Goal: Task Accomplishment & Management: Manage account settings

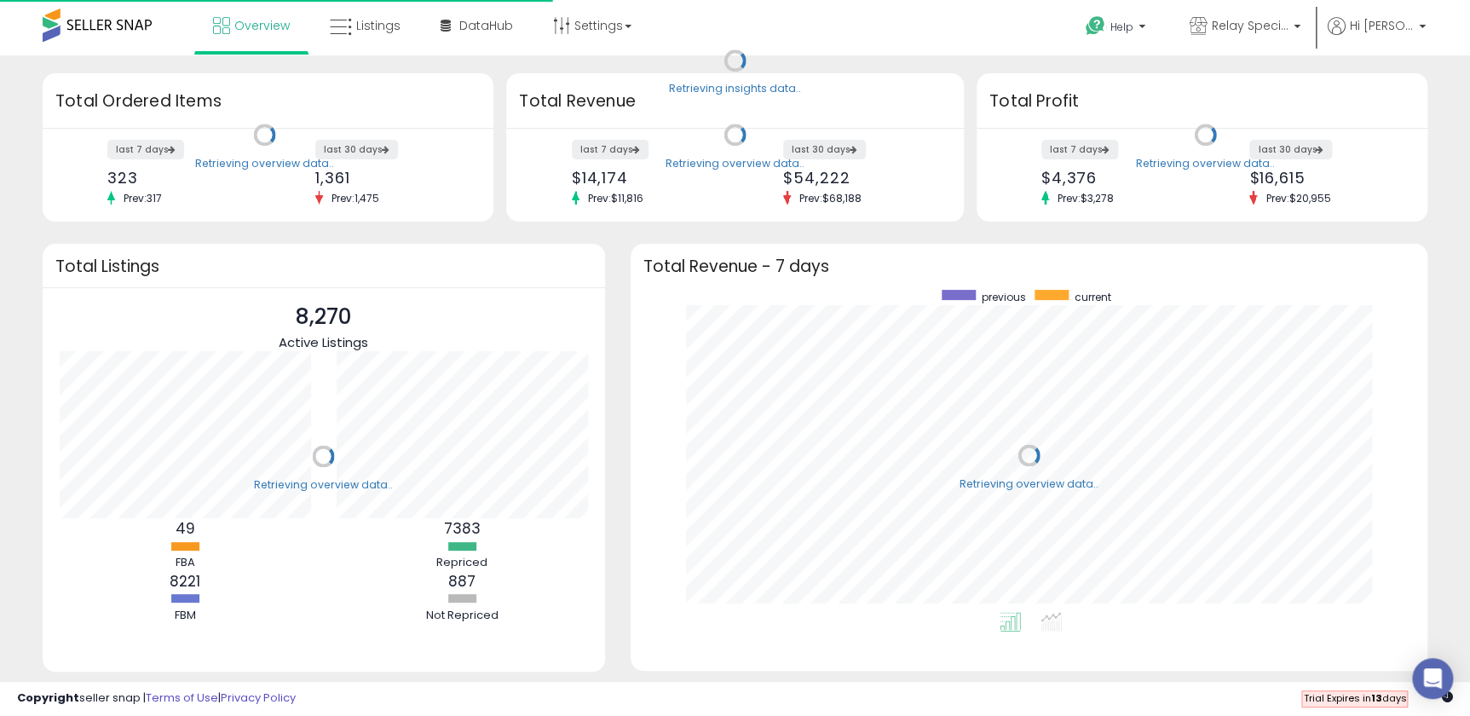
scroll to position [322, 762]
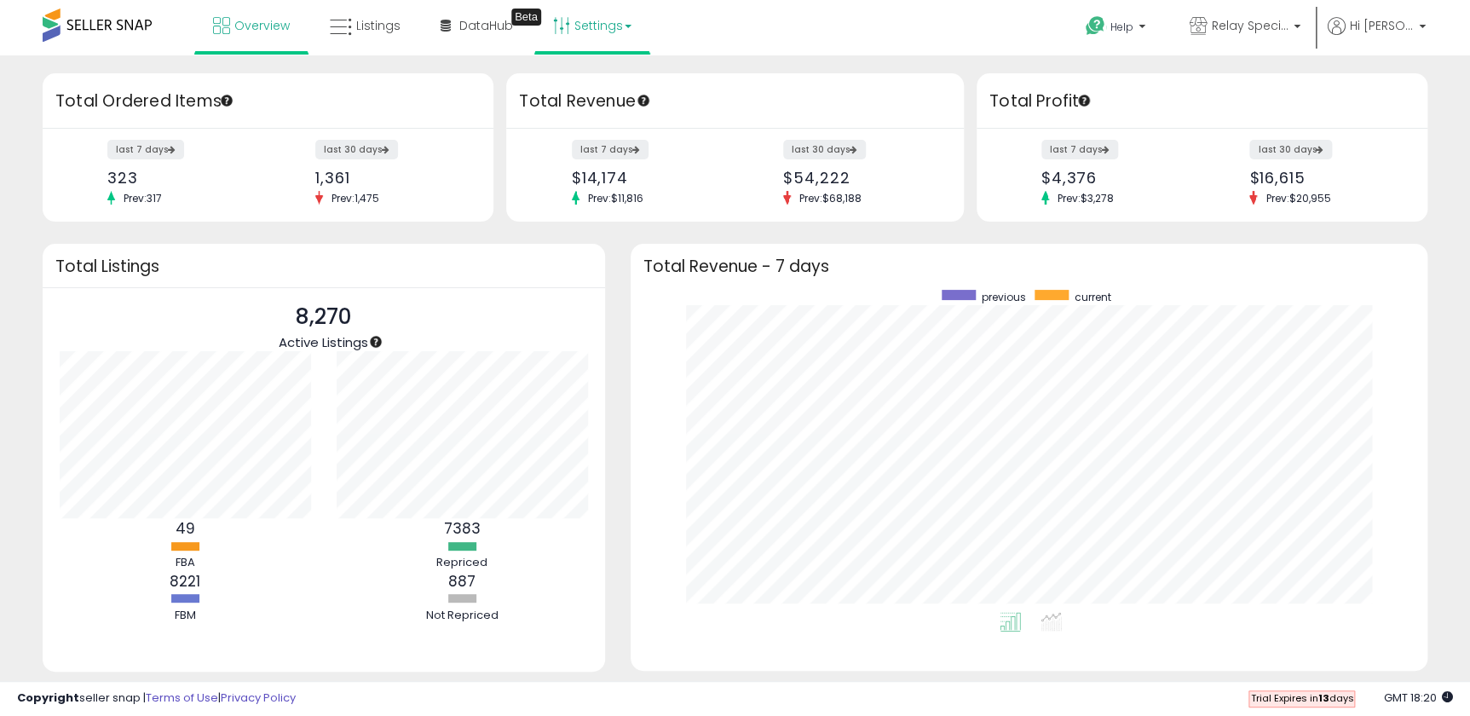
click at [573, 23] on link "Settings" at bounding box center [592, 25] width 104 height 51
click at [588, 86] on link "Store settings" at bounding box center [594, 86] width 77 height 16
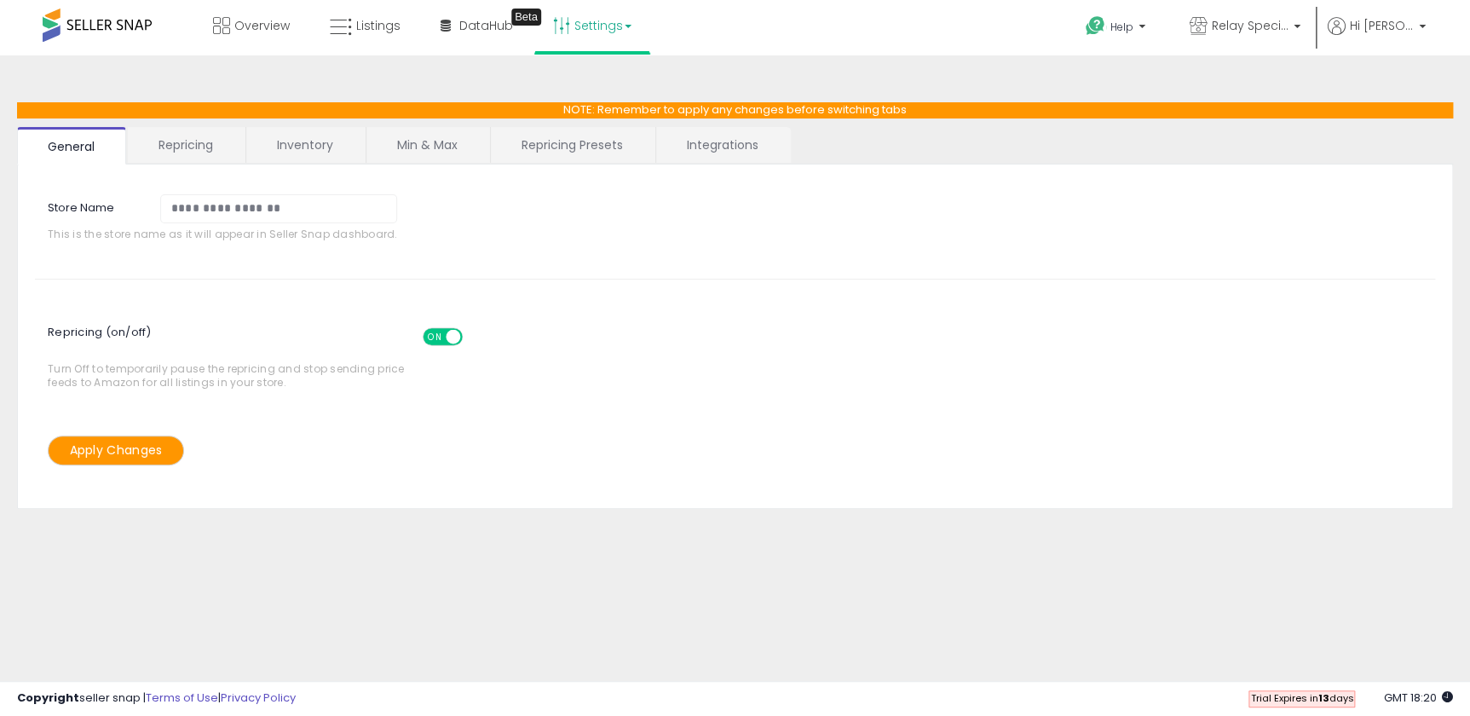
click at [239, 143] on link "Repricing" at bounding box center [186, 145] width 116 height 36
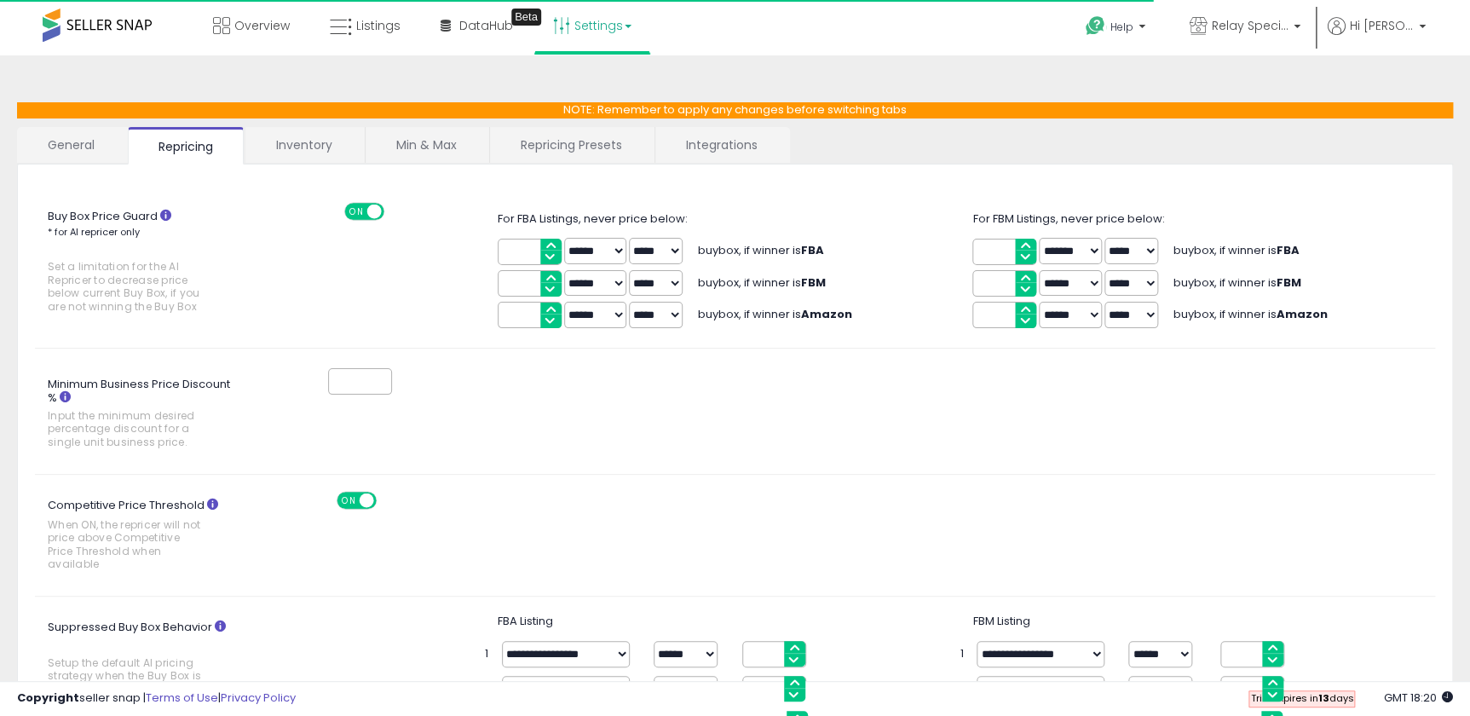
click at [290, 141] on link "Inventory" at bounding box center [304, 145] width 118 height 36
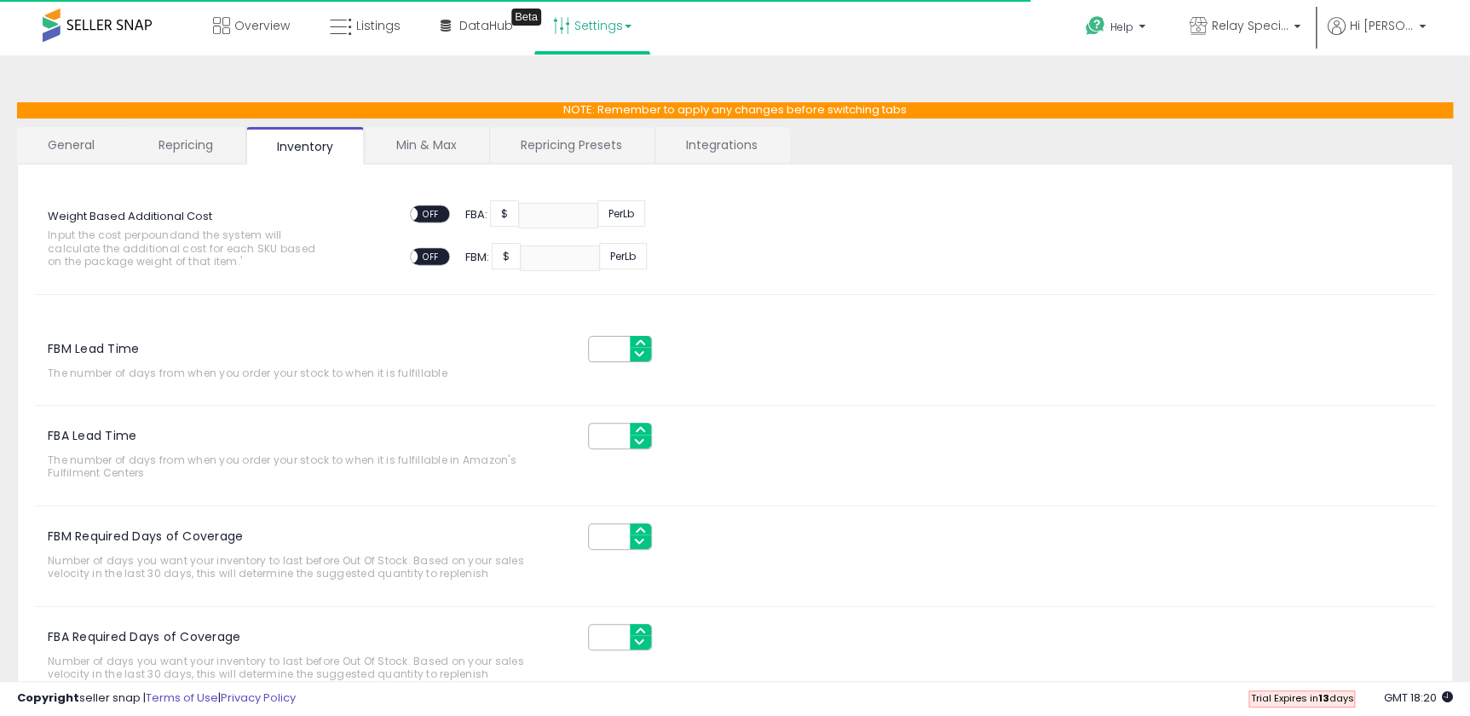
click at [17, 145] on link "General" at bounding box center [71, 145] width 109 height 36
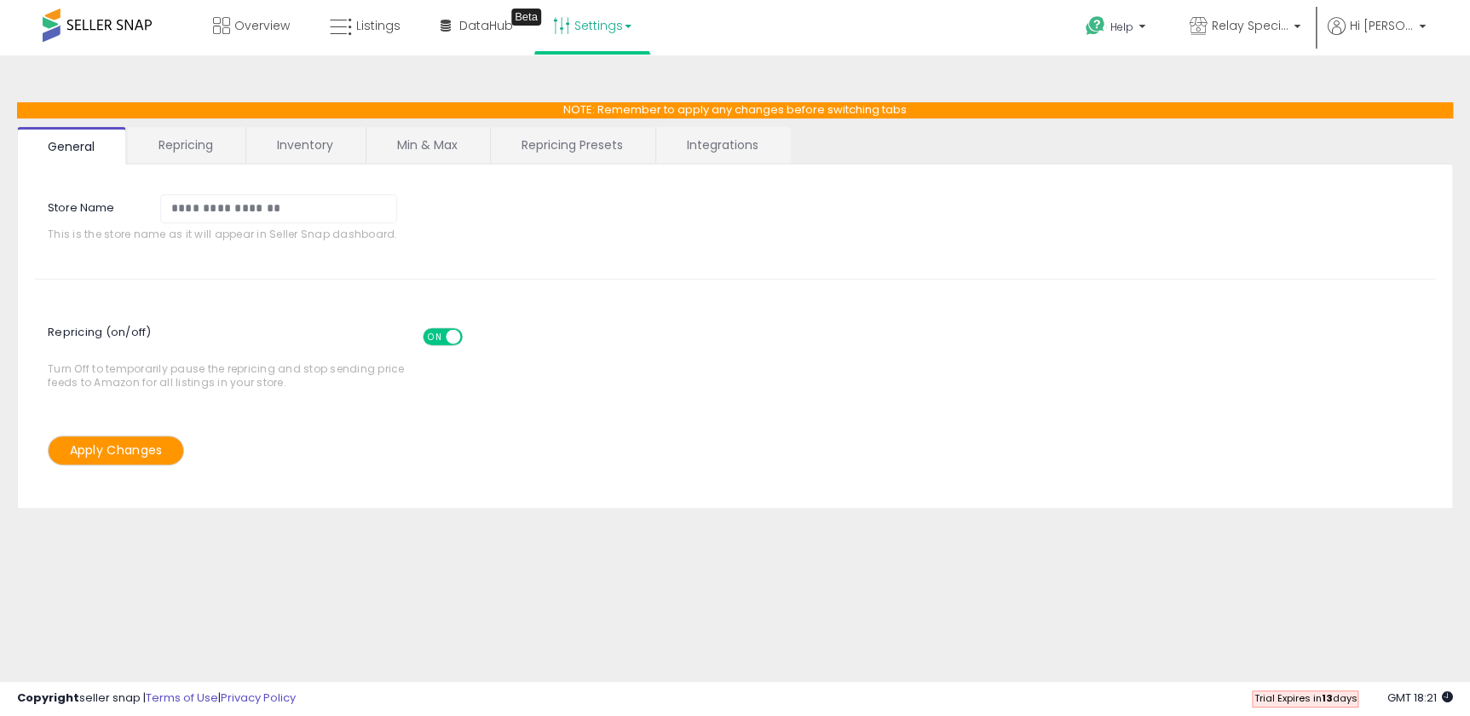
click at [847, 187] on div "**********" at bounding box center [735, 221] width 1426 height 80
click at [726, 233] on div "**********" at bounding box center [735, 221] width 1426 height 80
click at [226, 153] on link "Repricing" at bounding box center [186, 145] width 116 height 36
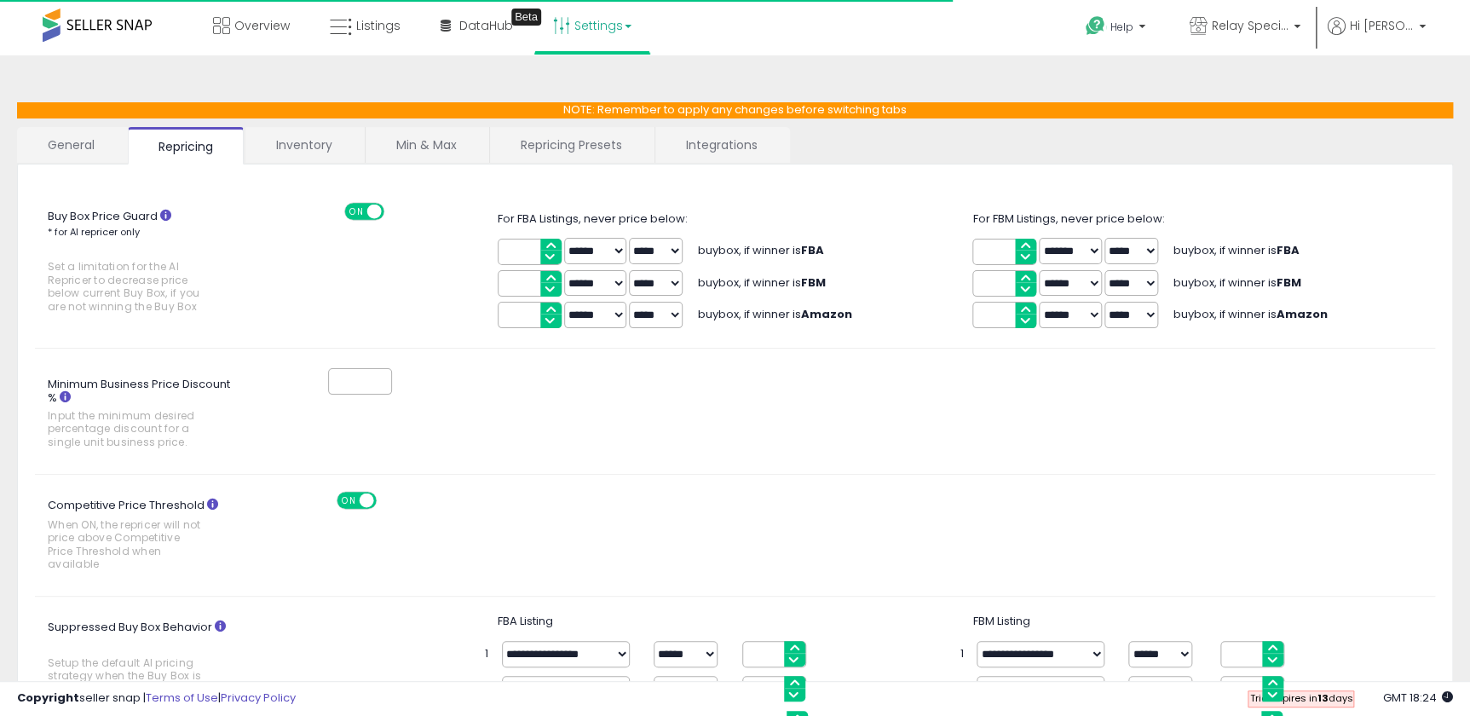
click at [932, 413] on div "Minimum Business Price Discount % Input the minimum desired percentage discount…" at bounding box center [735, 411] width 1426 height 91
click at [633, 366] on div "*" at bounding box center [854, 382] width 1188 height 32
